Goal: Task Accomplishment & Management: Manage account settings

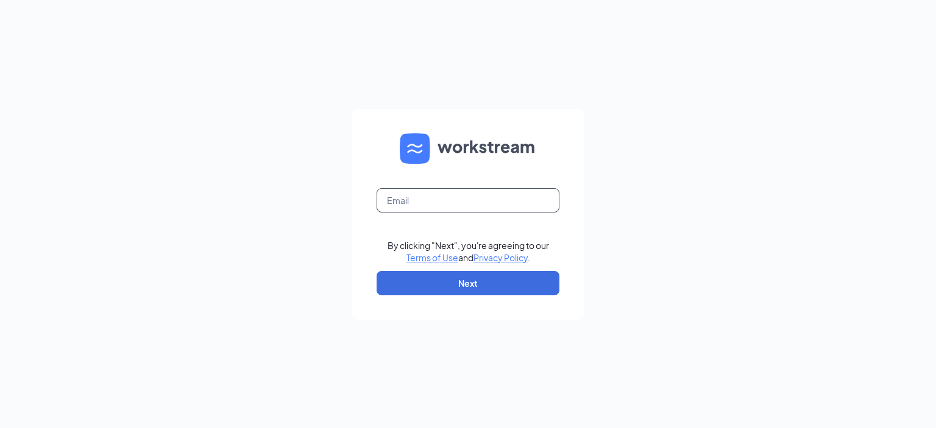
click at [541, 206] on input "text" at bounding box center [468, 200] width 183 height 24
type input "[EMAIL_ADDRESS][DOMAIN_NAME]"
click at [510, 288] on button "Next" at bounding box center [468, 283] width 183 height 24
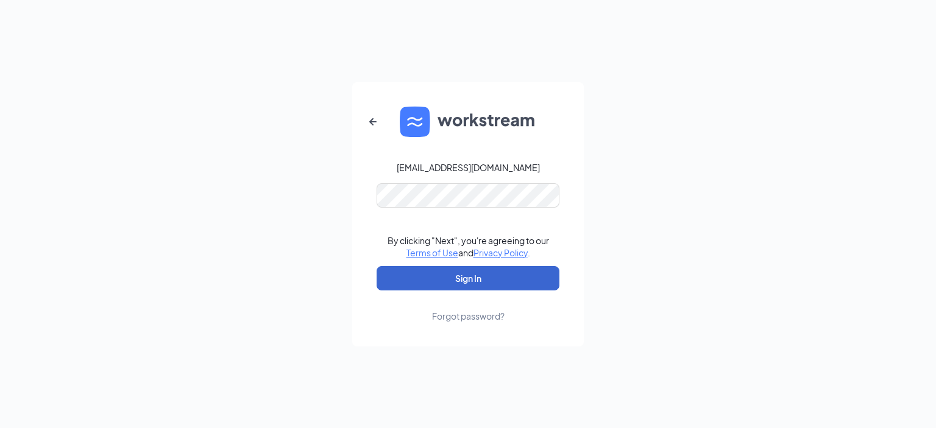
click at [513, 272] on button "Sign In" at bounding box center [468, 278] width 183 height 24
click at [519, 274] on button "Sign In" at bounding box center [468, 278] width 183 height 24
click at [505, 277] on button "Sign In" at bounding box center [468, 278] width 183 height 24
click at [514, 281] on button "Sign In" at bounding box center [468, 278] width 183 height 24
click at [508, 273] on button "Sign In" at bounding box center [468, 278] width 183 height 24
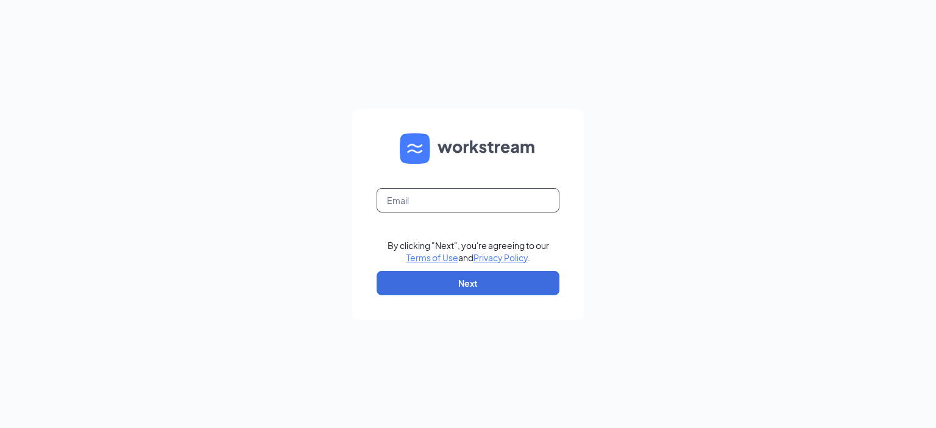
click at [519, 205] on input "text" at bounding box center [468, 200] width 183 height 24
type input "[EMAIL_ADDRESS][DOMAIN_NAME]"
click at [507, 293] on button "Next" at bounding box center [468, 283] width 183 height 24
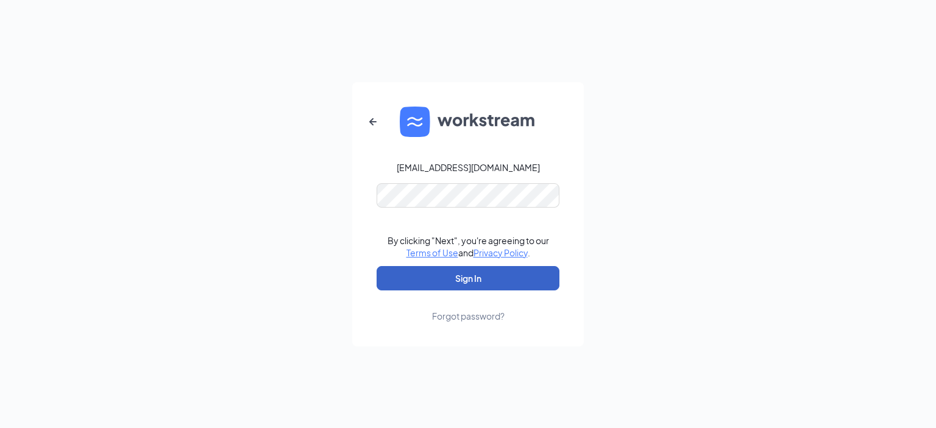
click at [511, 285] on button "Sign In" at bounding box center [468, 278] width 183 height 24
click at [511, 284] on button "Sign In" at bounding box center [468, 278] width 183 height 24
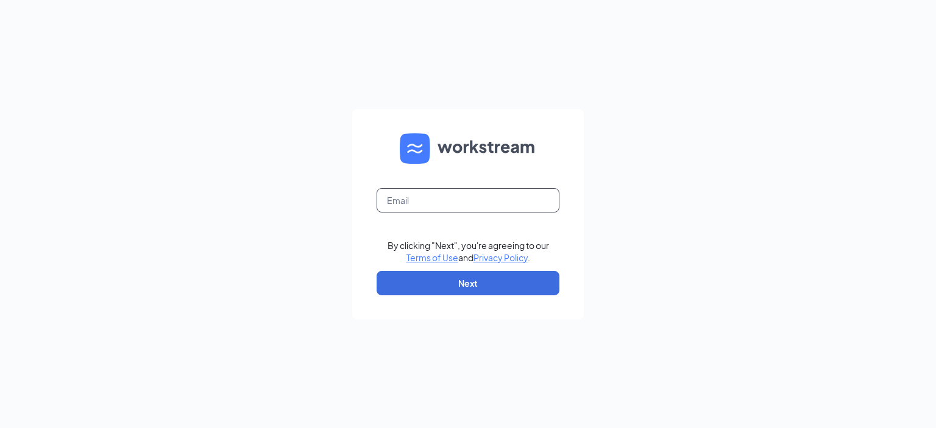
click at [463, 188] on input "text" at bounding box center [468, 200] width 183 height 24
type input "[EMAIL_ADDRESS][DOMAIN_NAME]"
click at [533, 281] on button "Next" at bounding box center [468, 283] width 183 height 24
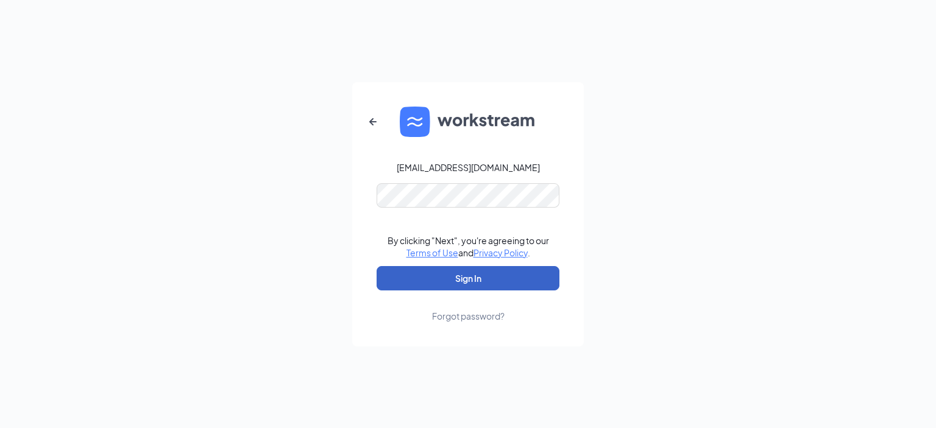
click at [410, 279] on button "Sign In" at bounding box center [468, 278] width 183 height 24
